Goal: Find specific page/section: Find specific page/section

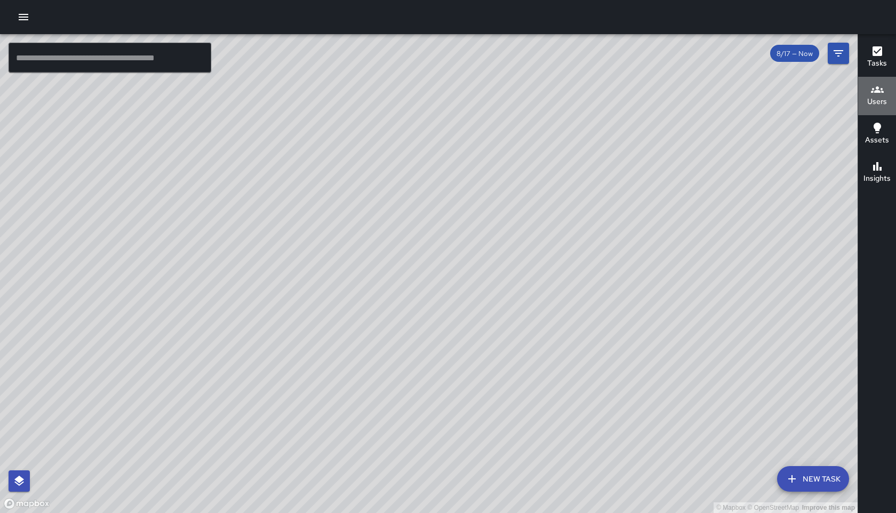
click at [877, 100] on h6 "Users" at bounding box center [877, 102] width 20 height 12
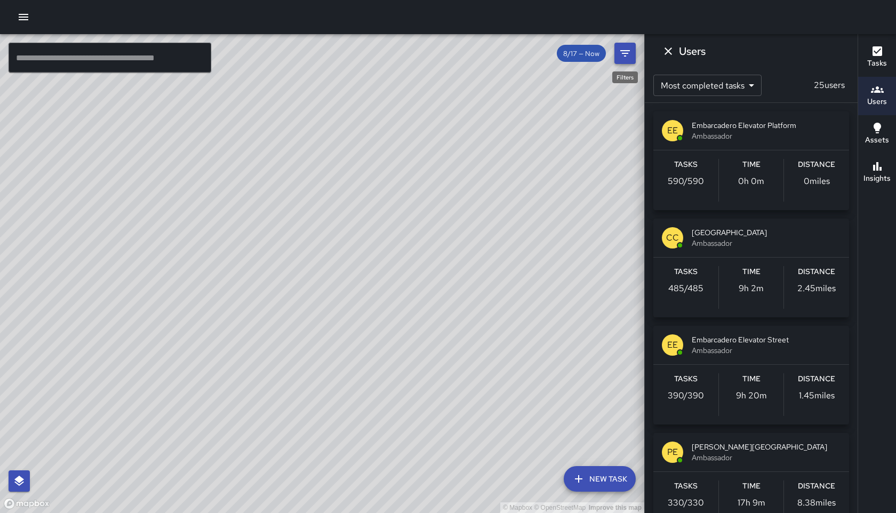
click at [620, 61] on button "Filters" at bounding box center [624, 53] width 21 height 21
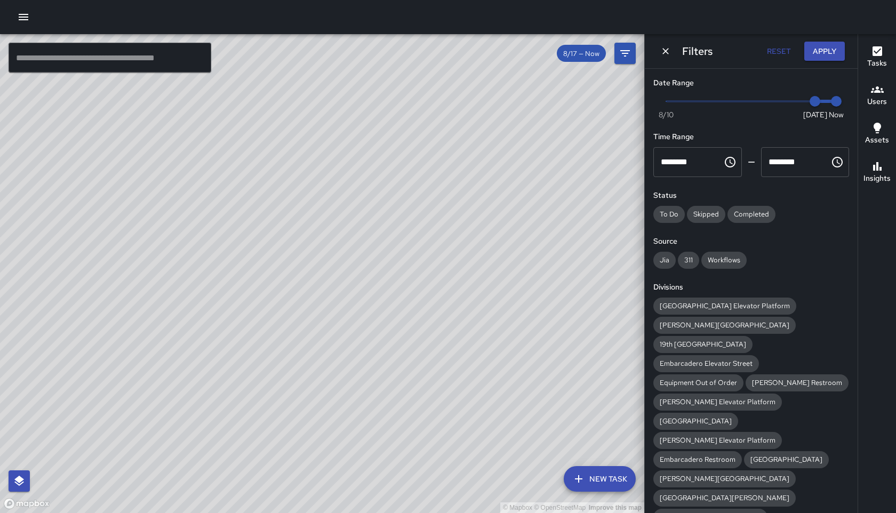
click at [790, 102] on span "Now [DATE] [DATE] 5:30 pm" at bounding box center [751, 101] width 170 height 16
click at [703, 310] on span "[GEOGRAPHIC_DATA] Elevator Platform" at bounding box center [724, 305] width 143 height 9
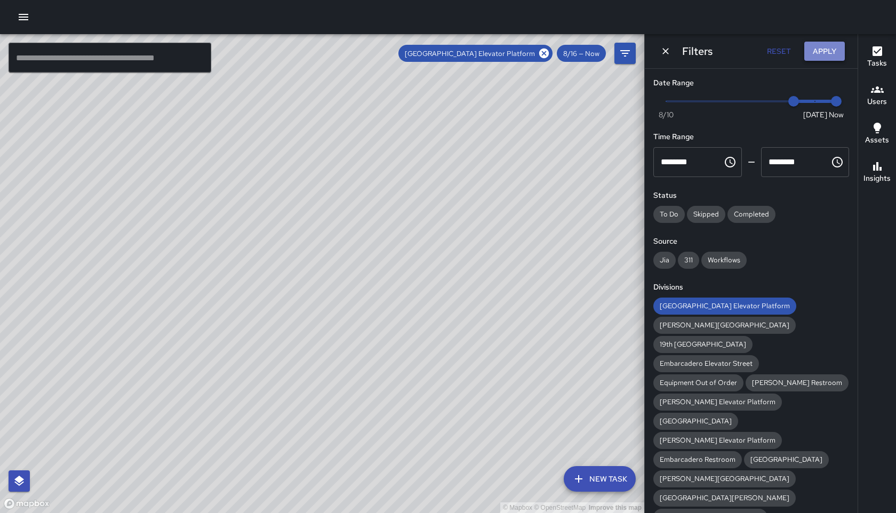
click at [825, 54] on button "Apply" at bounding box center [824, 52] width 41 height 20
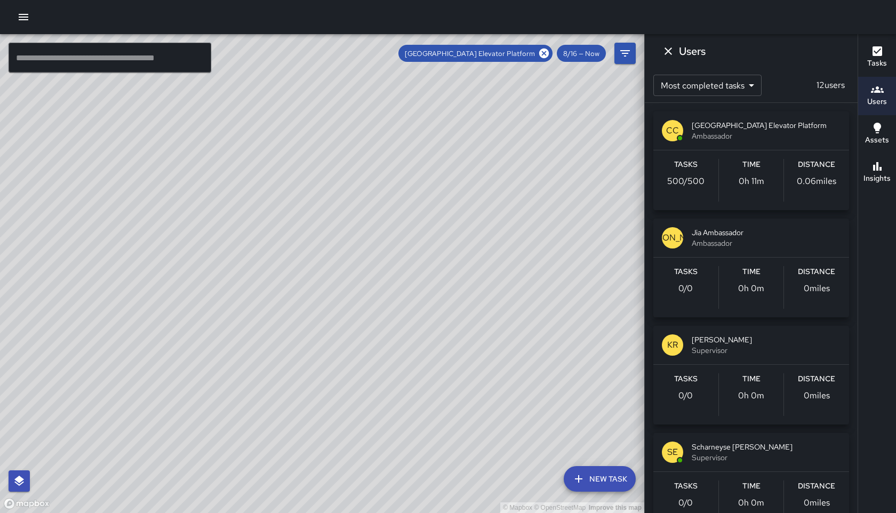
click at [871, 58] on h6 "Tasks" at bounding box center [877, 64] width 20 height 12
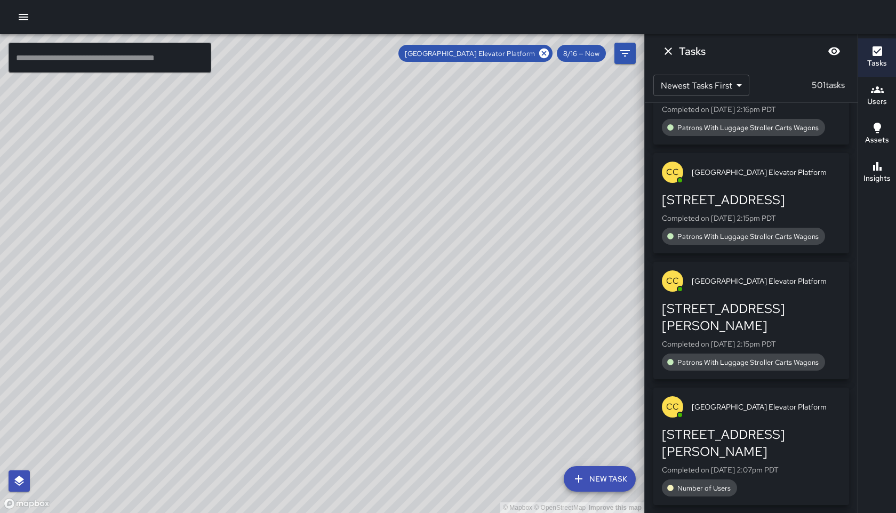
scroll to position [12654, 0]
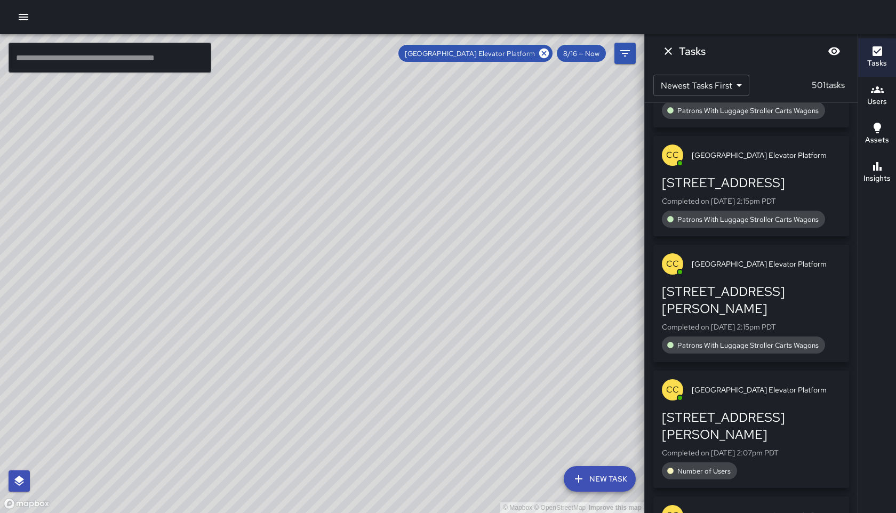
click at [589, 59] on div "8/16 — Now" at bounding box center [581, 53] width 49 height 17
click at [625, 61] on button "Filters" at bounding box center [624, 53] width 21 height 21
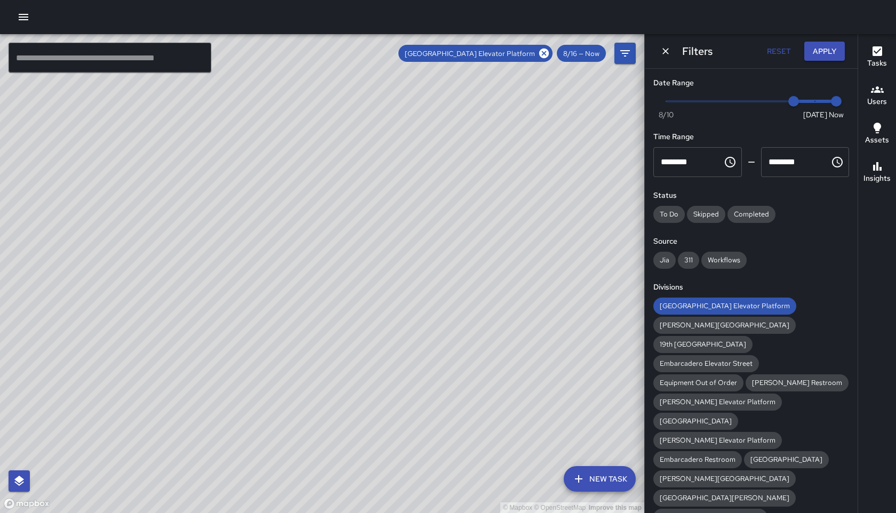
click at [779, 100] on span "Now [DATE] [DATE] 5:31 pm" at bounding box center [751, 101] width 170 height 16
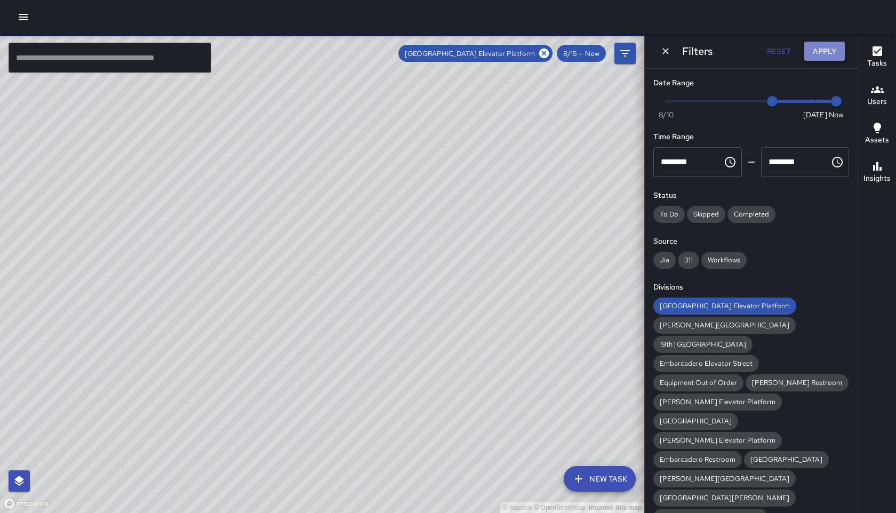
click at [820, 55] on button "Apply" at bounding box center [824, 52] width 41 height 20
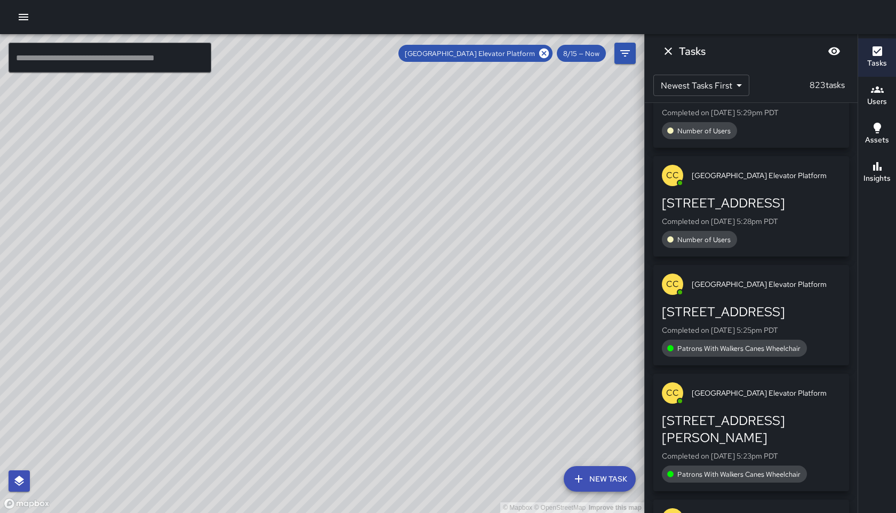
scroll to position [0, 0]
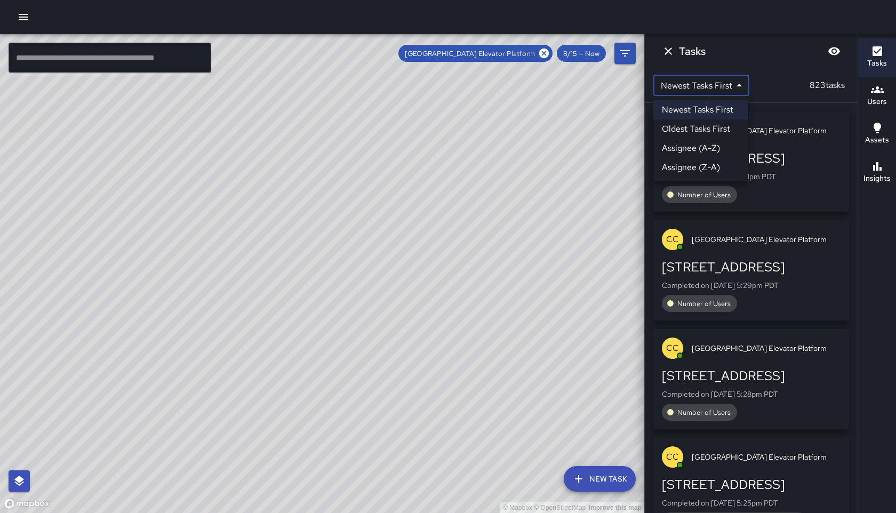
click at [740, 87] on body "© Mapbox © OpenStreetMap Improve this map ​ New Task Civic Center Elevator Plat…" at bounding box center [448, 256] width 896 height 513
click at [693, 111] on li "Newest Tasks First" at bounding box center [700, 109] width 95 height 19
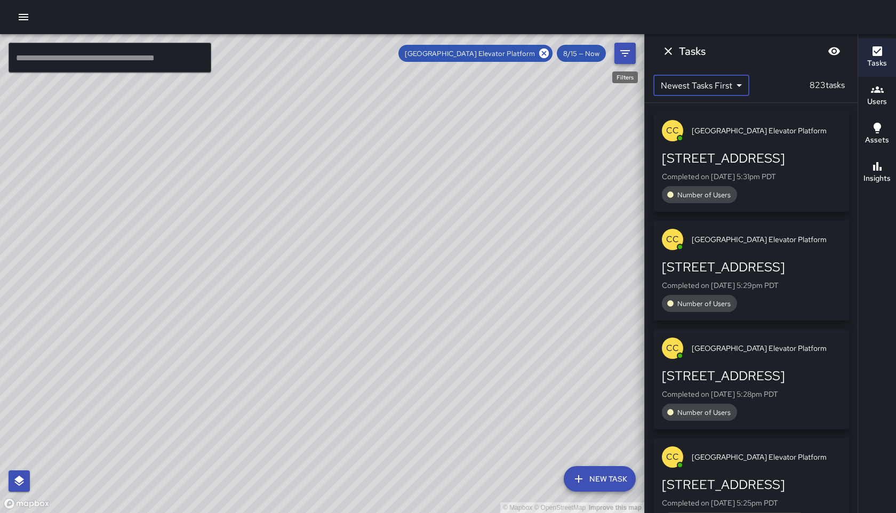
click at [627, 55] on icon "Filters" at bounding box center [625, 53] width 13 height 13
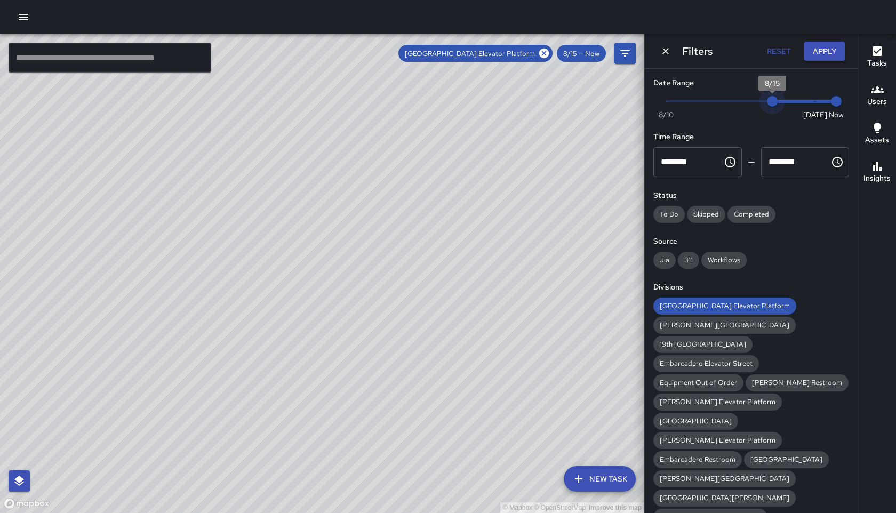
type input "*"
drag, startPoint x: 773, startPoint y: 101, endPoint x: 789, endPoint y: 102, distance: 15.5
click at [789, 102] on span "8/16" at bounding box center [793, 101] width 11 height 11
click at [819, 51] on button "Apply" at bounding box center [824, 52] width 41 height 20
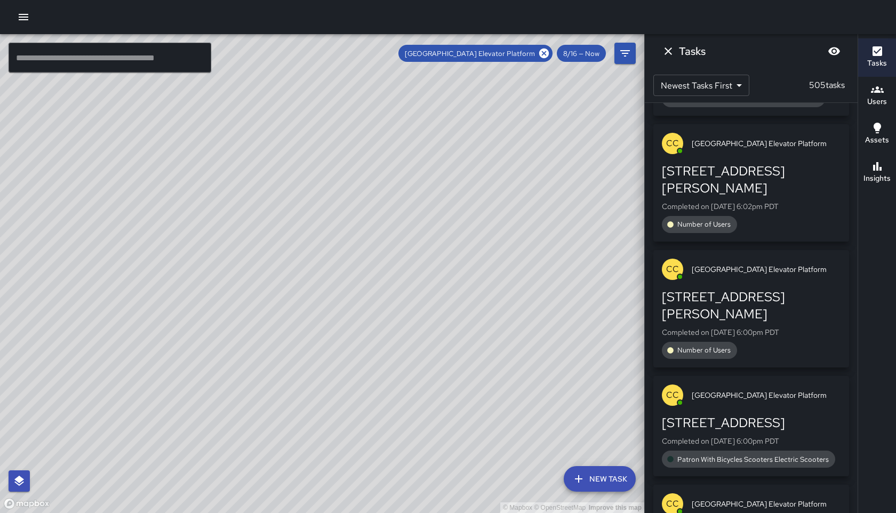
scroll to position [49908, 0]
